Goal: Task Accomplishment & Management: Complete application form

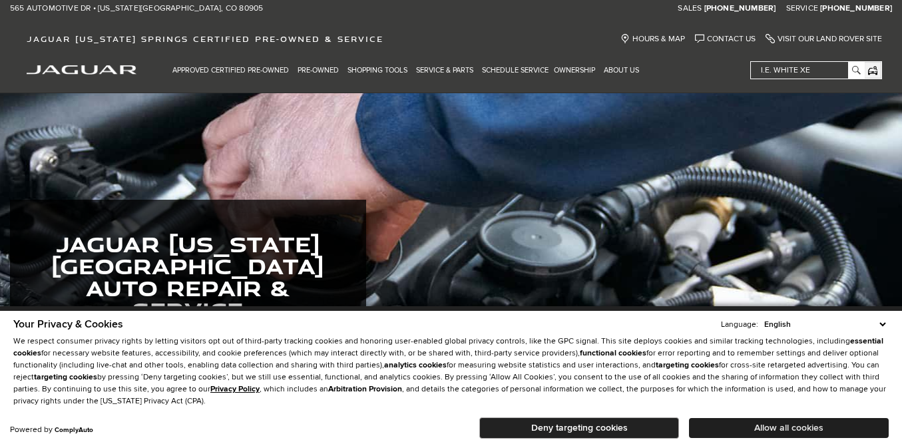
click at [746, 423] on button "Allow all cookies" at bounding box center [789, 428] width 200 height 20
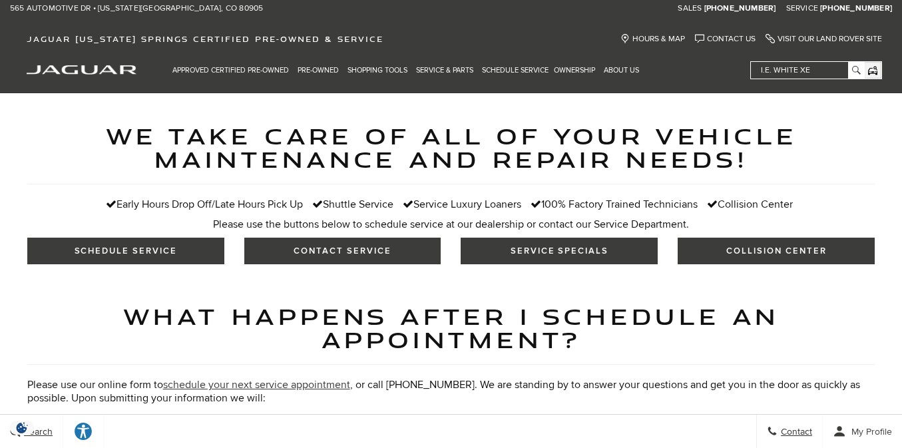
scroll to position [373, 0]
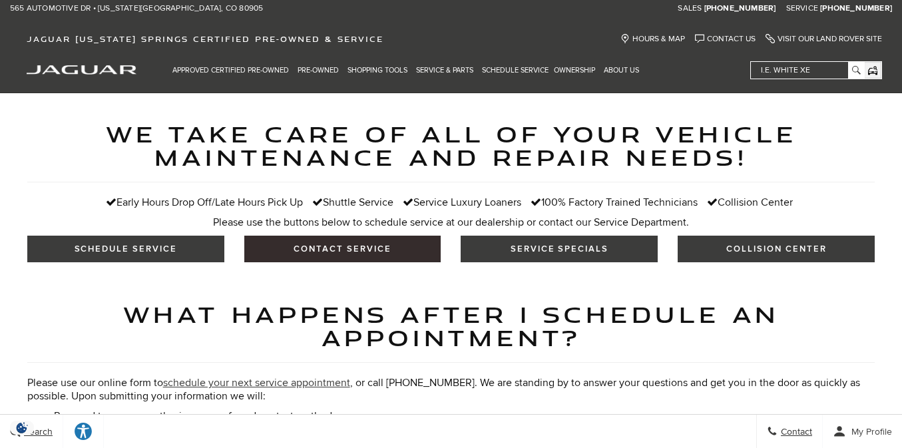
click at [323, 252] on button "Contact Service" at bounding box center [342, 249] width 197 height 27
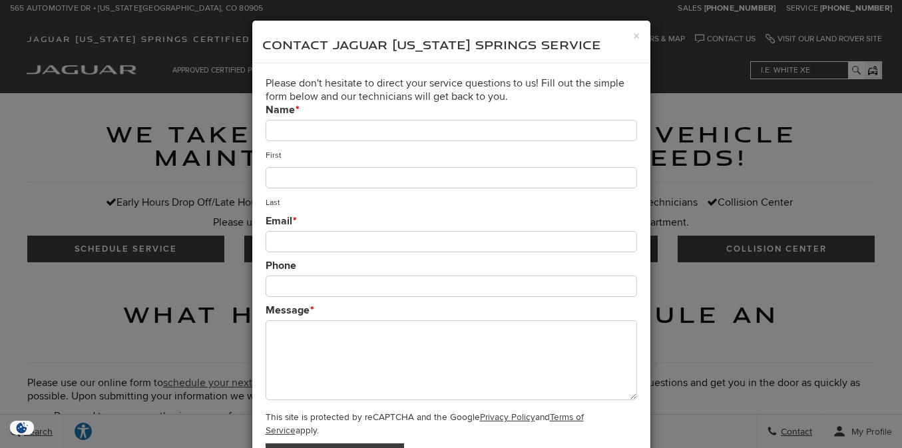
scroll to position [124, 0]
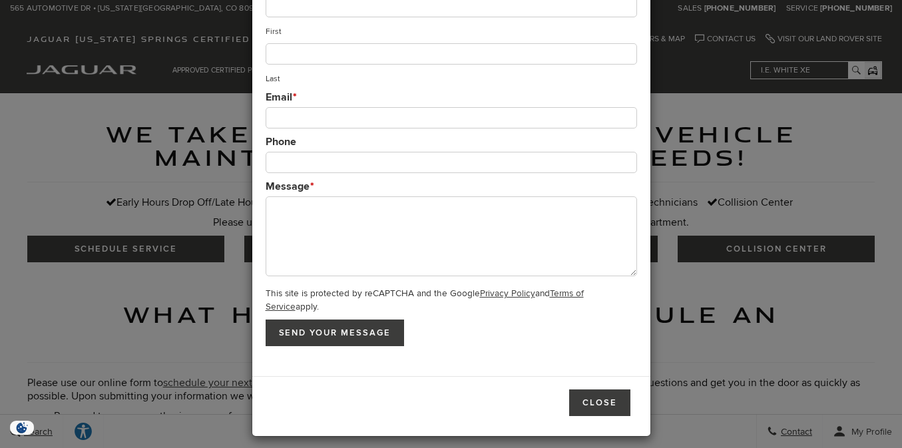
click at [174, 305] on div "× Contact Jaguar Colorado Springs Service Please don't hesitate to direct your …" at bounding box center [451, 224] width 902 height 448
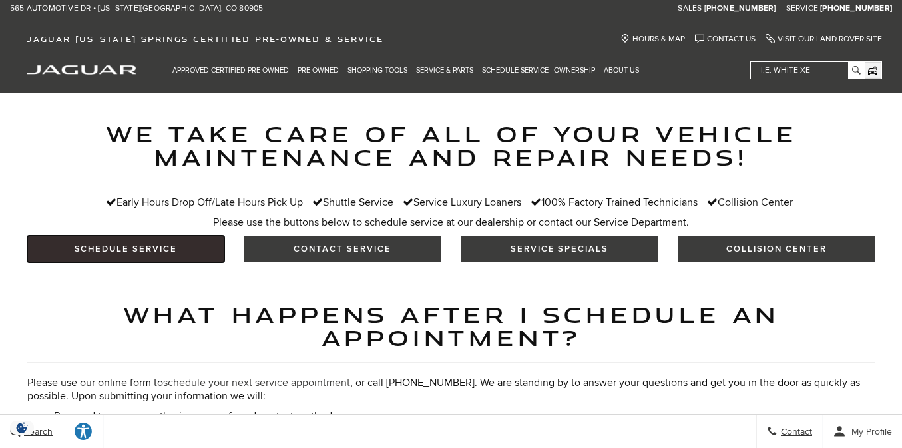
click at [126, 257] on link "SCHEDULE SERVICE" at bounding box center [125, 249] width 197 height 27
